Goal: Task Accomplishment & Management: Complete application form

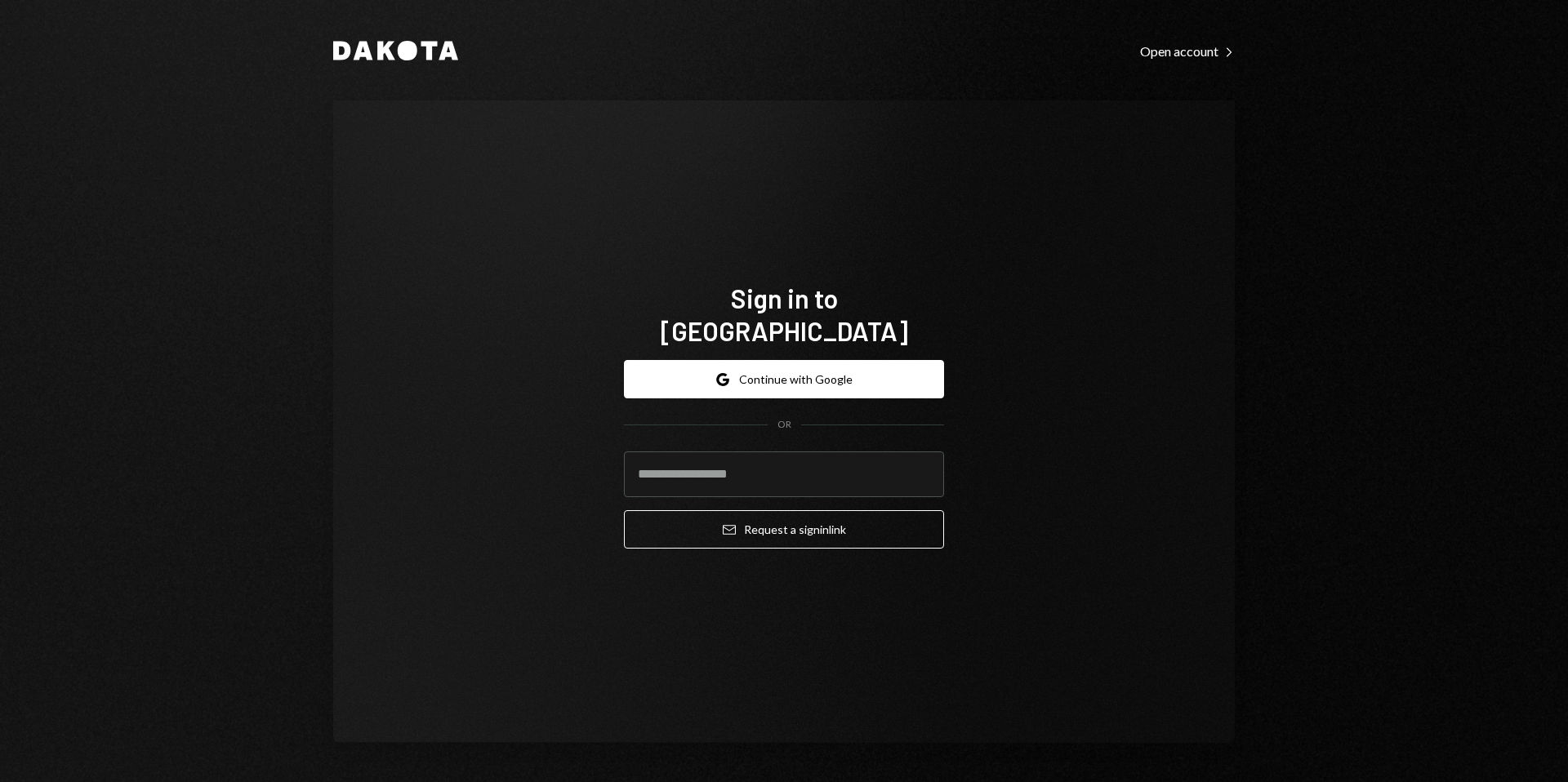
type input "**********"
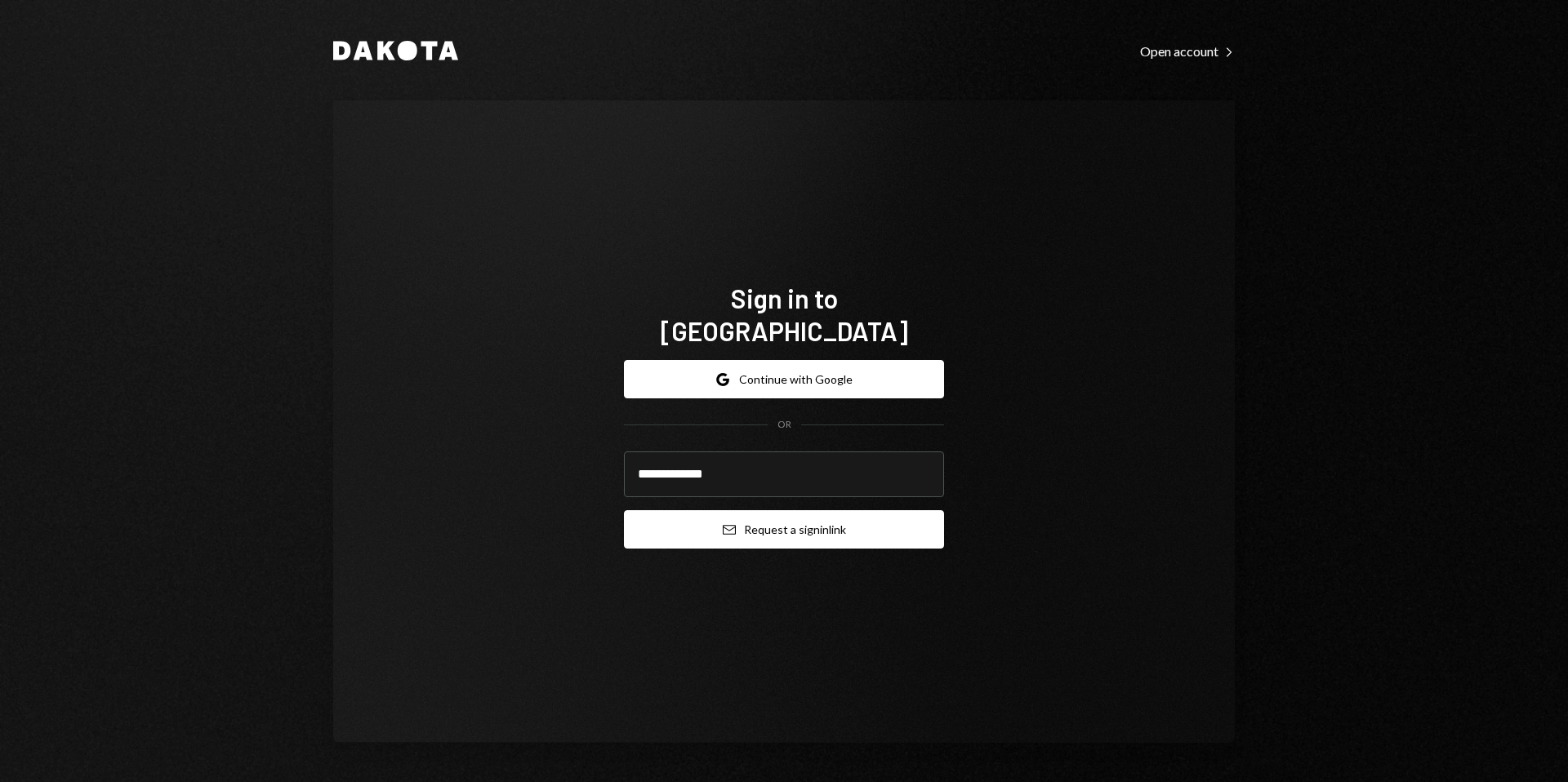
click at [792, 510] on button "Email Request a sign in link" at bounding box center [784, 529] width 320 height 38
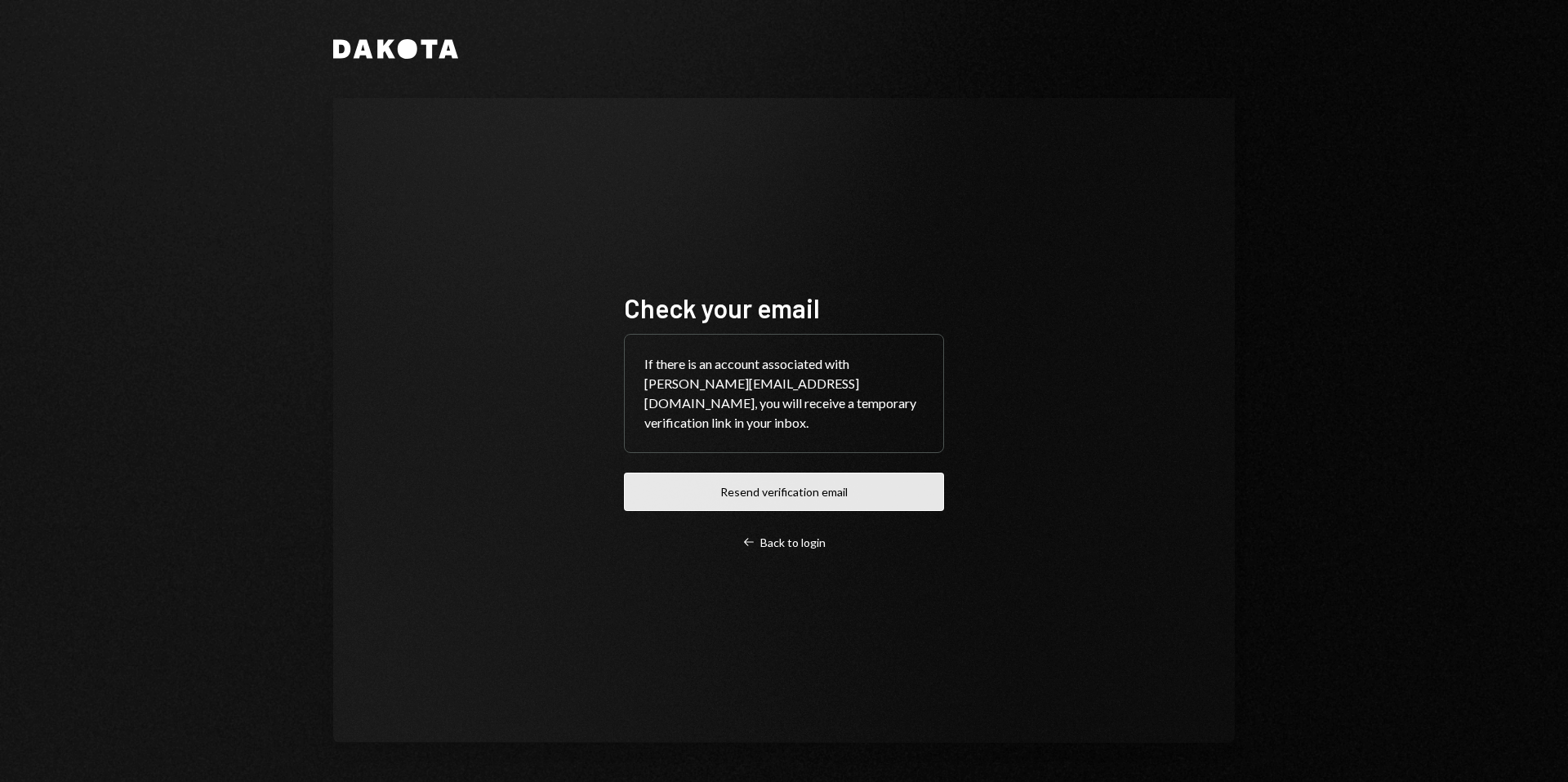
click at [646, 488] on button "Resend verification email" at bounding box center [784, 492] width 320 height 38
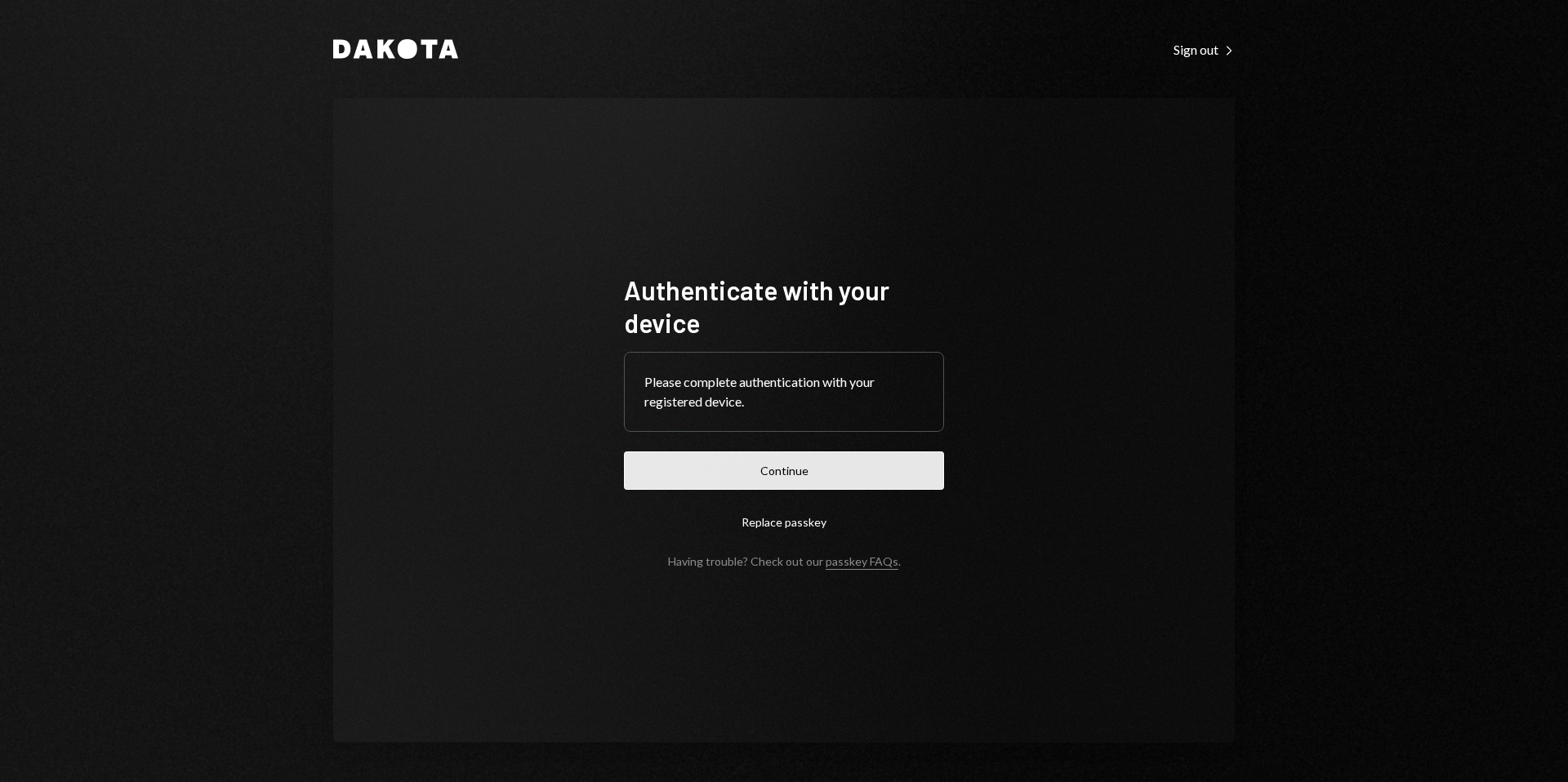
click at [815, 488] on button "Continue" at bounding box center [784, 470] width 320 height 38
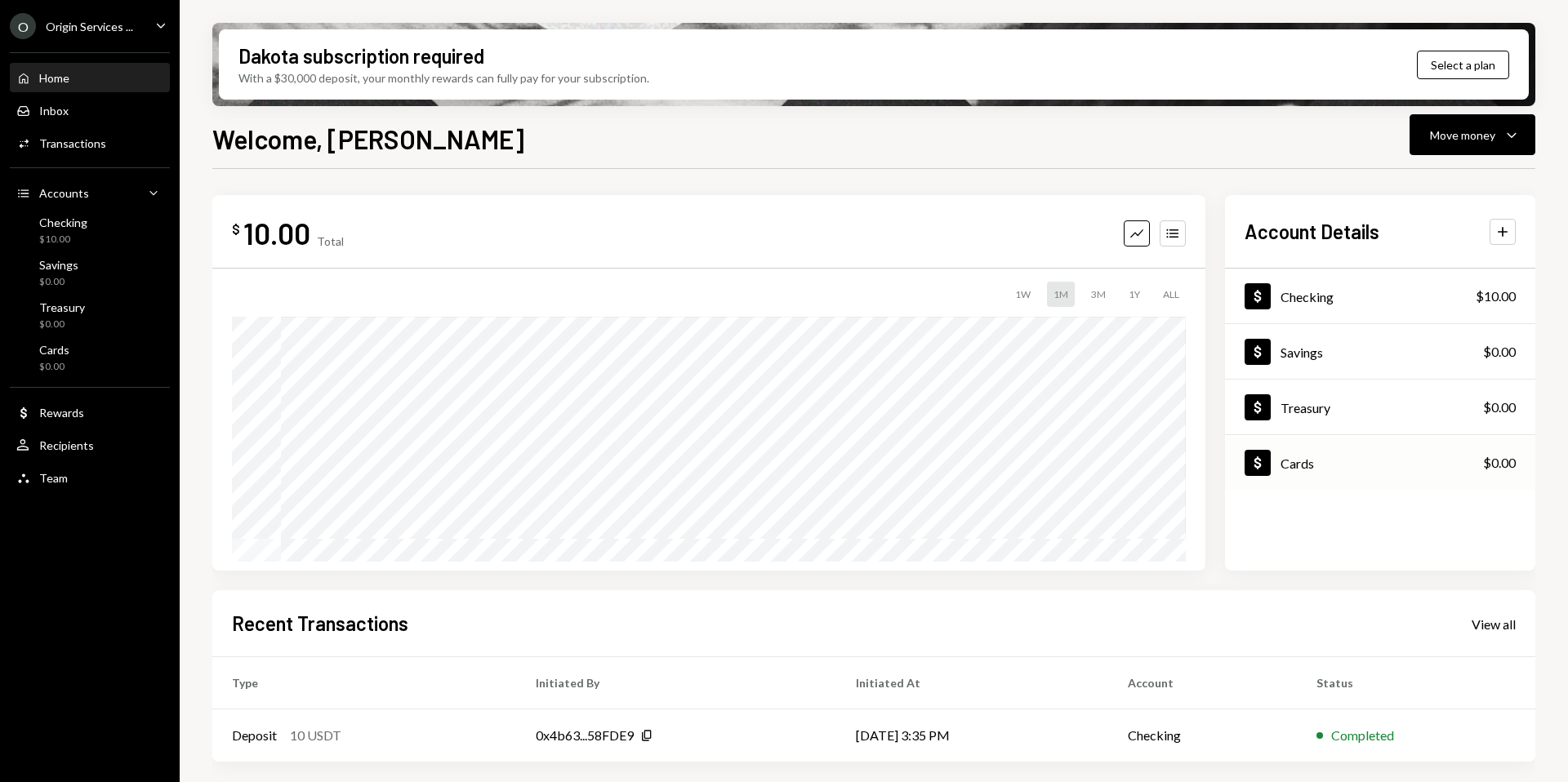
click at [1308, 443] on div "Dollar Cards $0.00" at bounding box center [1380, 464] width 311 height 54
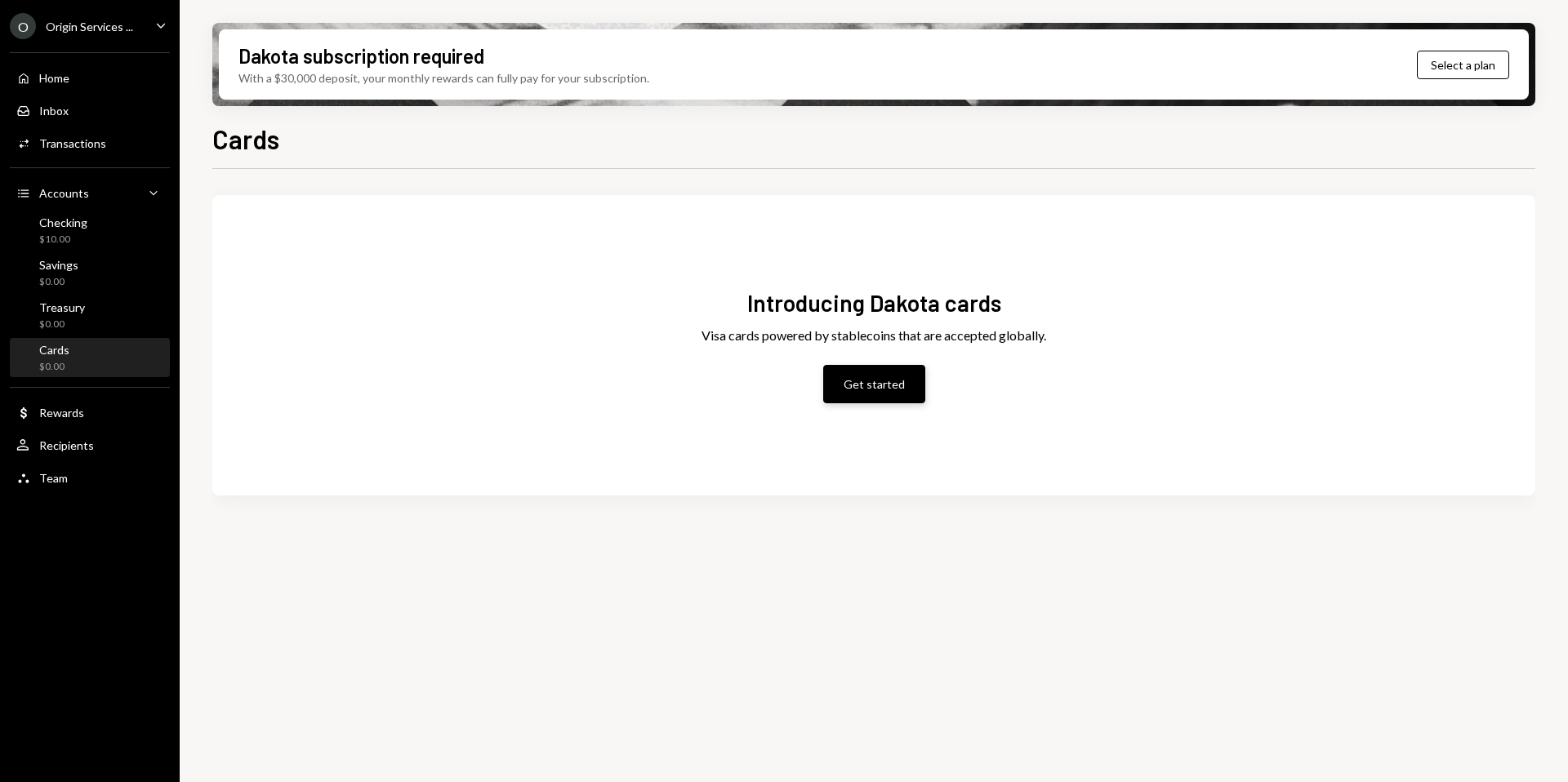
click at [889, 384] on button "Get started" at bounding box center [874, 384] width 102 height 38
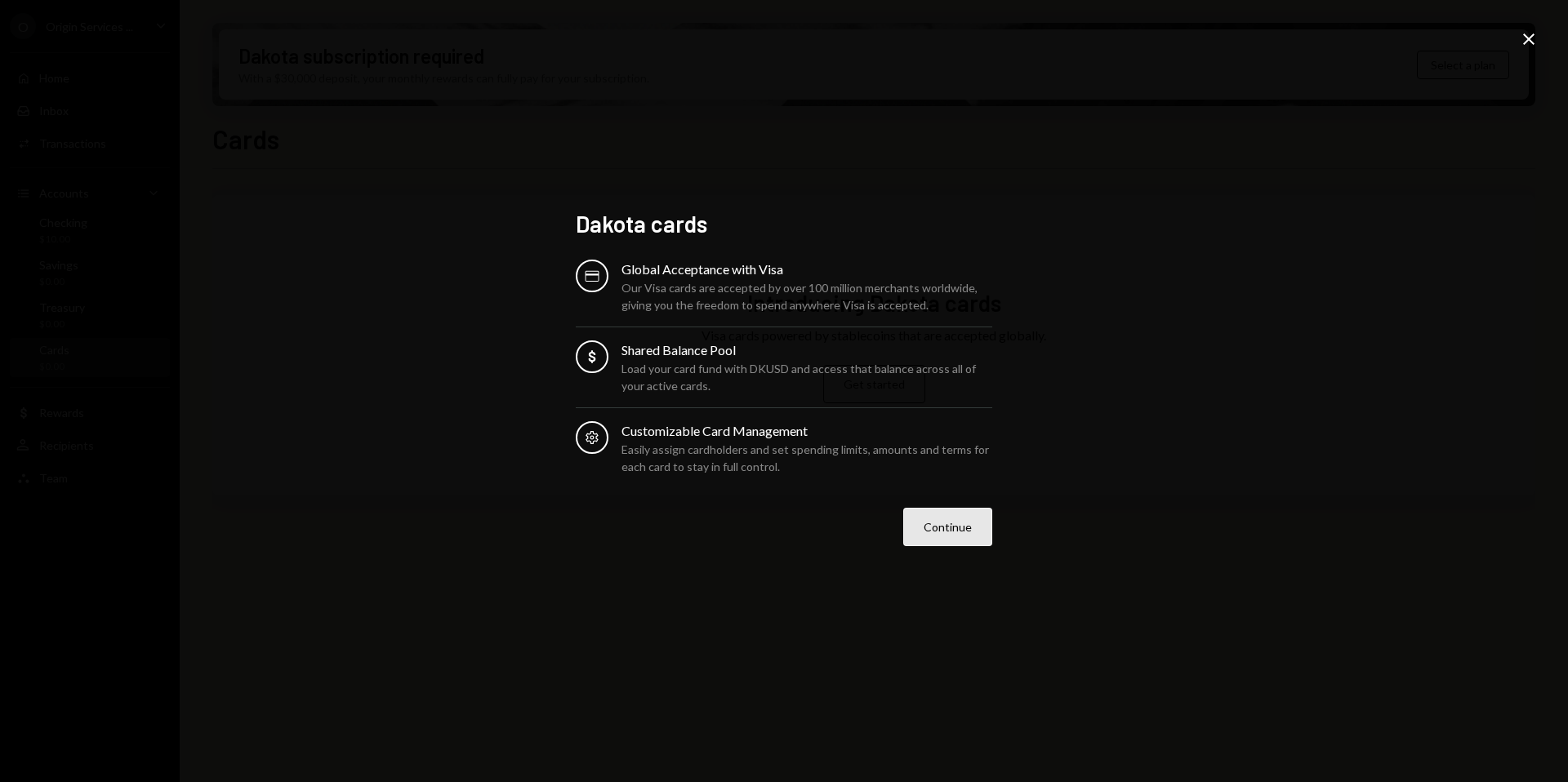
click at [945, 527] on button "Continue" at bounding box center [948, 527] width 89 height 38
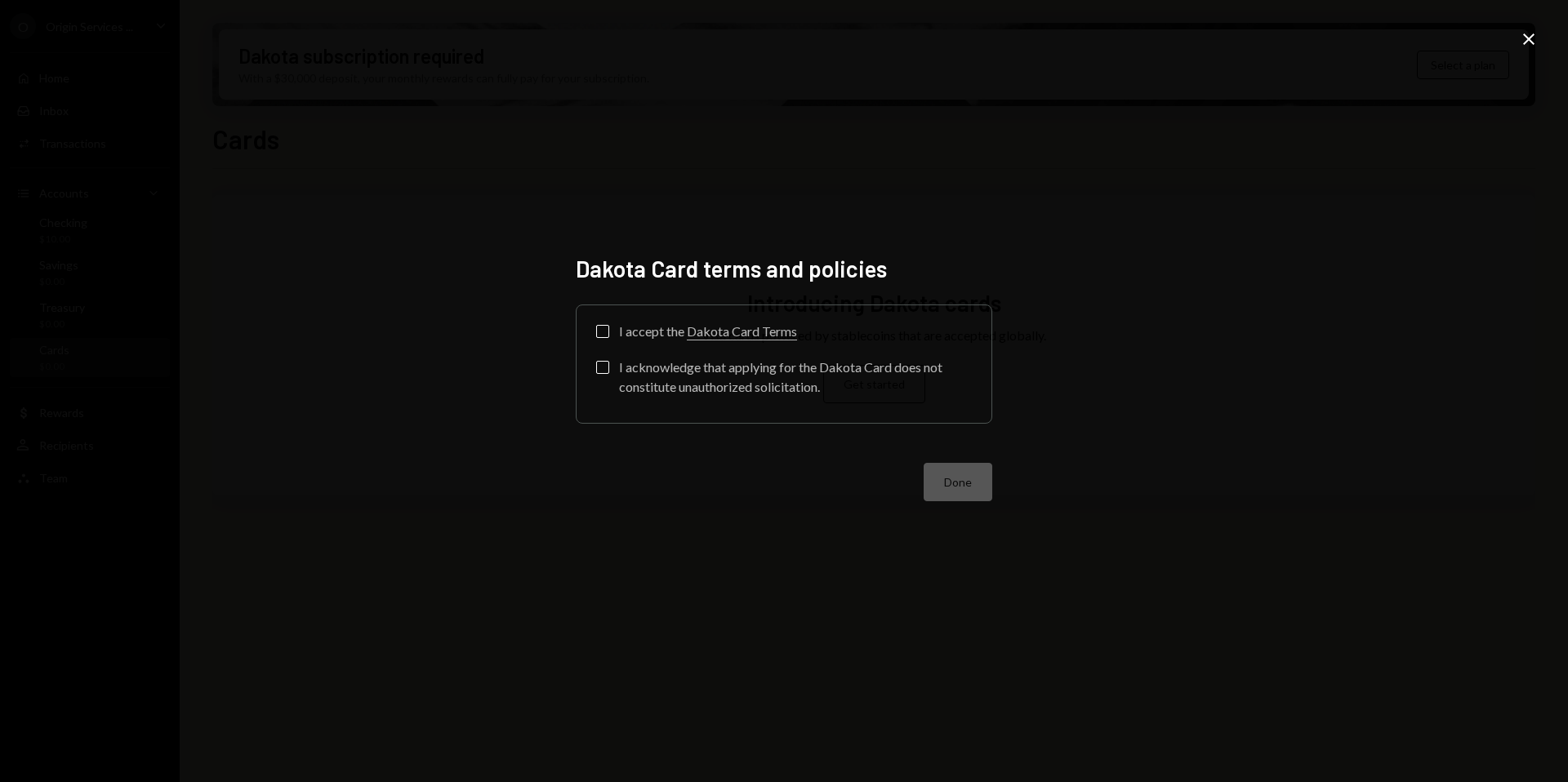
click at [603, 331] on button "I accept the Dakota Card Terms" at bounding box center [602, 331] width 13 height 13
click at [606, 366] on button "I acknowledge that applying for the Dakota Card does not constitute unauthorize…" at bounding box center [602, 367] width 13 height 13
click at [964, 490] on button "Done" at bounding box center [957, 481] width 68 height 38
